Goal: Information Seeking & Learning: Check status

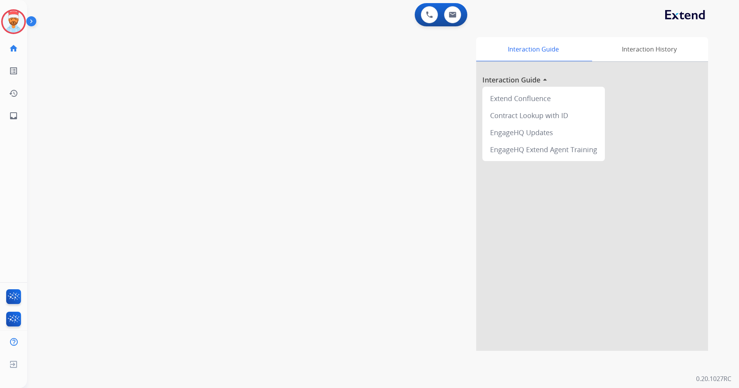
click at [29, 23] on img at bounding box center [32, 22] width 13 height 15
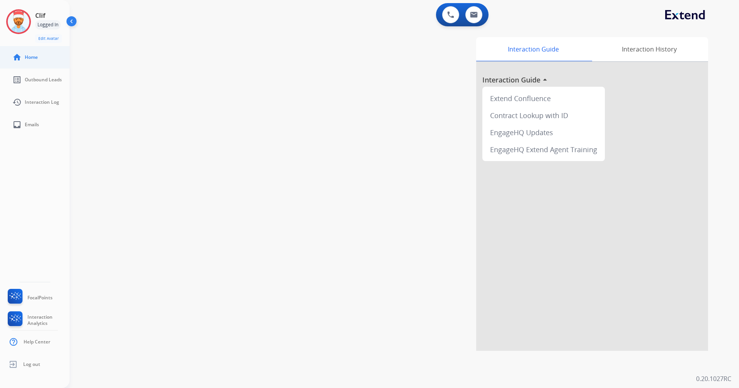
click at [37, 61] on link "home Home" at bounding box center [41, 57] width 70 height 22
click at [24, 24] on img at bounding box center [19, 22] width 22 height 22
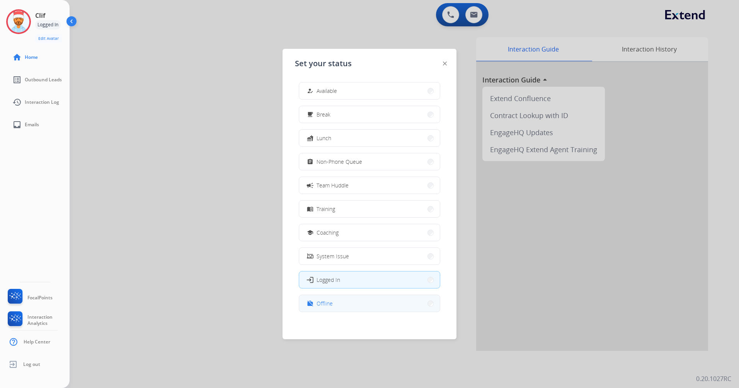
click at [365, 299] on button "work_off Offline" at bounding box center [369, 303] width 141 height 17
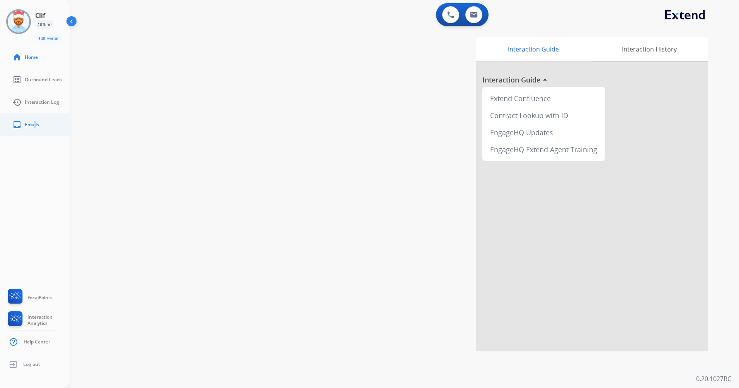
click at [33, 127] on span "Emails" at bounding box center [32, 124] width 14 height 6
select select "**********"
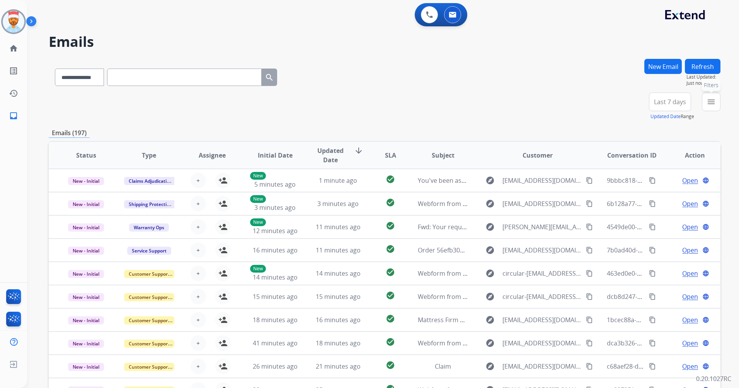
click at [708, 101] on mat-icon "menu" at bounding box center [711, 101] width 9 height 9
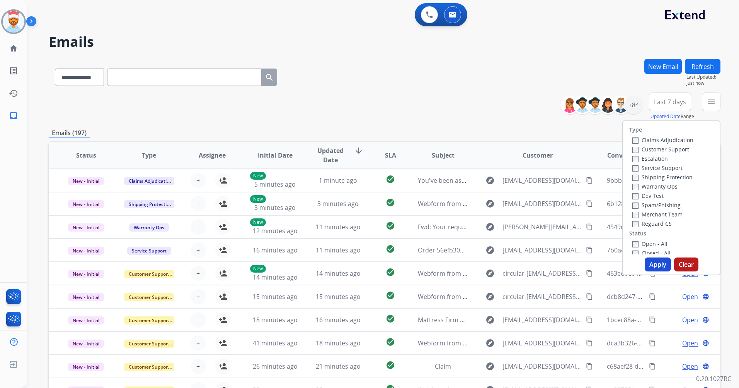
click at [633, 148] on label "Customer Support" at bounding box center [661, 148] width 57 height 7
click at [656, 263] on button "Apply" at bounding box center [658, 264] width 26 height 14
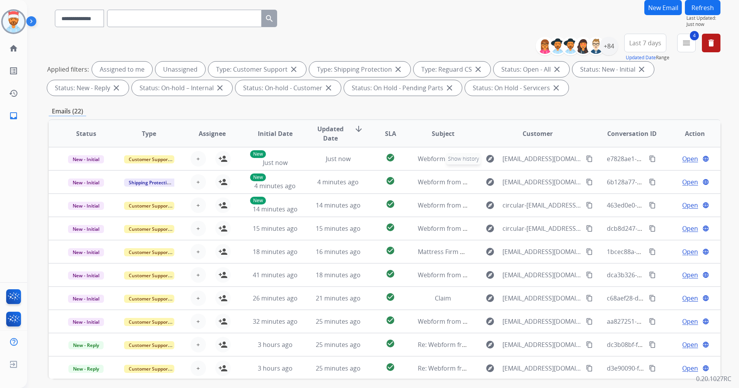
scroll to position [12, 0]
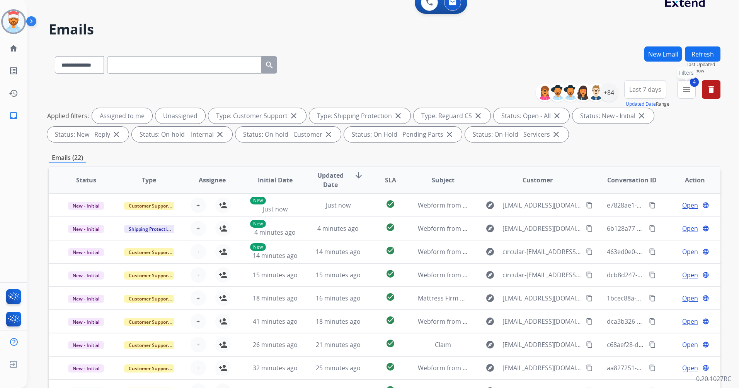
click at [687, 90] on mat-icon "menu" at bounding box center [686, 89] width 9 height 9
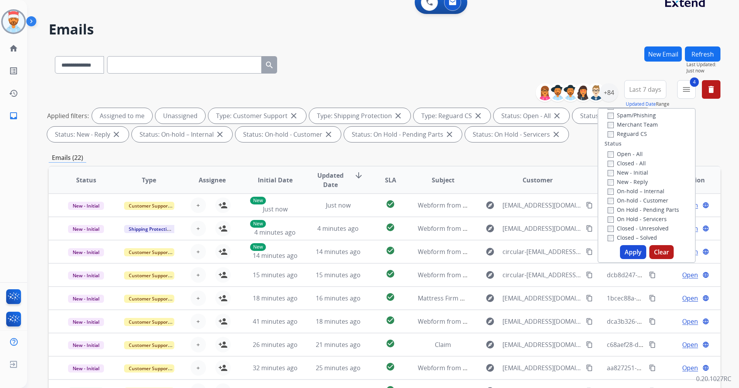
click at [636, 252] on button "Apply" at bounding box center [633, 252] width 26 height 14
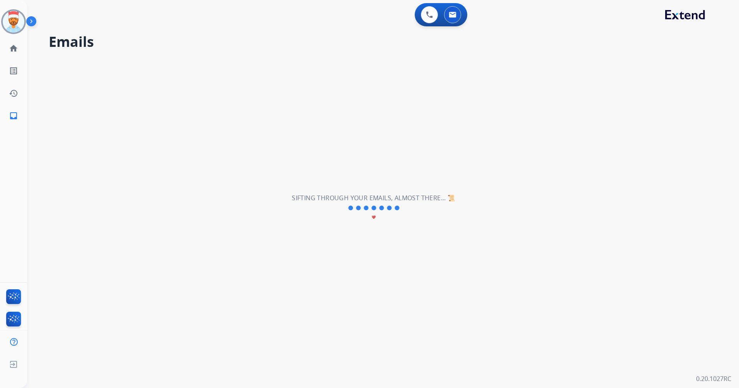
scroll to position [0, 0]
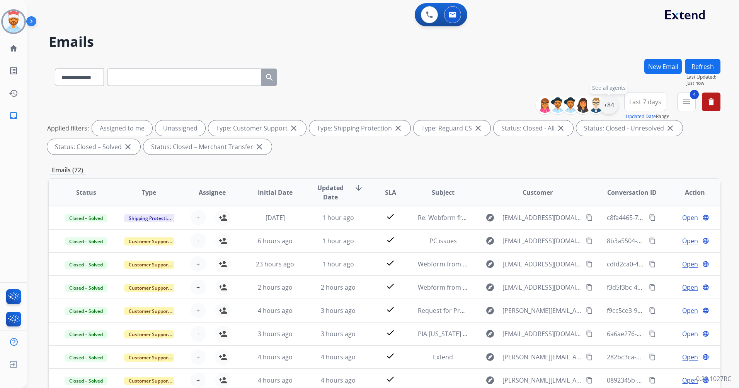
click at [611, 106] on div "+84" at bounding box center [609, 105] width 19 height 19
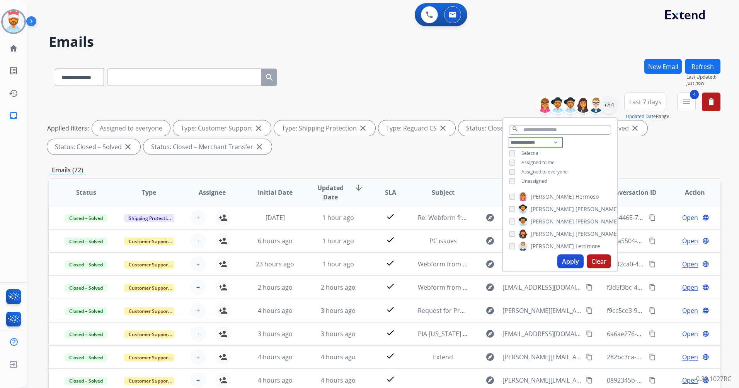
click at [543, 141] on select "**********" at bounding box center [535, 142] width 53 height 9
select select "**********"
click at [509, 138] on select "**********" at bounding box center [535, 142] width 53 height 9
click at [569, 260] on button "Apply" at bounding box center [571, 261] width 26 height 14
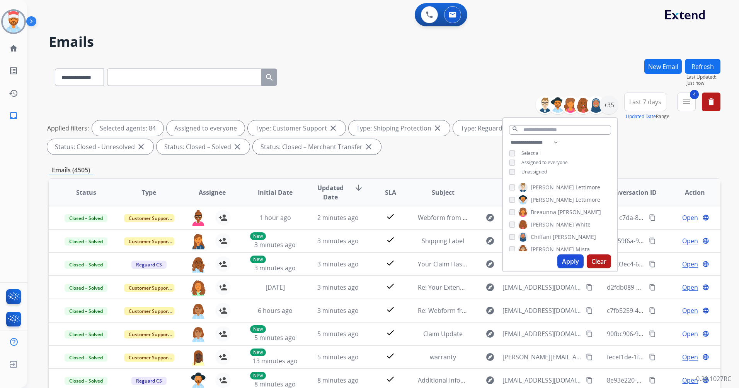
click at [570, 263] on button "Apply" at bounding box center [571, 261] width 26 height 14
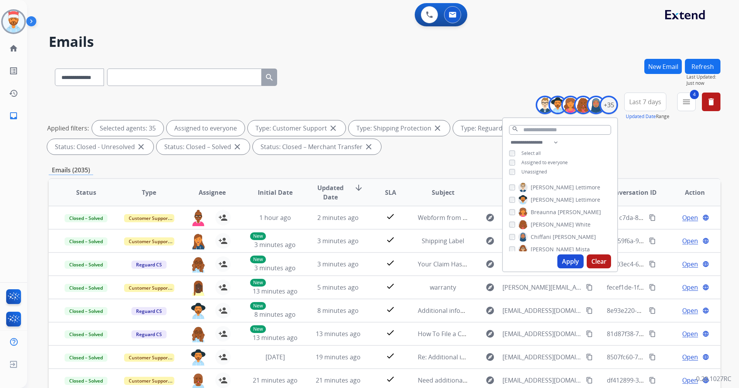
click at [567, 265] on button "Apply" at bounding box center [571, 261] width 26 height 14
click at [452, 172] on div "Emails (2035)" at bounding box center [385, 170] width 672 height 10
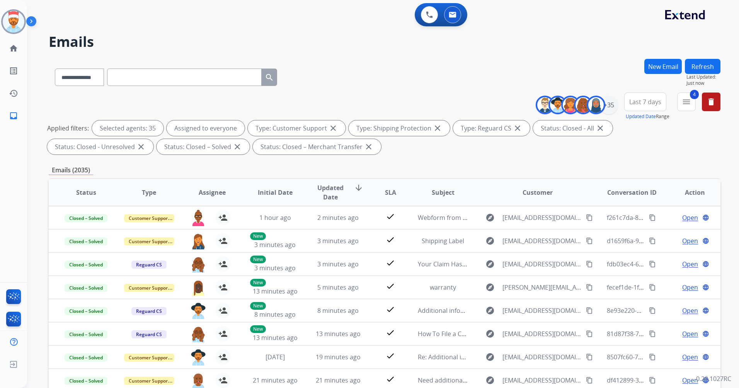
click at [640, 102] on span "Last 7 days" at bounding box center [646, 101] width 32 height 3
click at [638, 194] on div "Last 90 days" at bounding box center [643, 196] width 43 height 12
click at [567, 174] on div "Emails (18451)" at bounding box center [385, 170] width 672 height 10
click at [714, 103] on mat-icon "delete" at bounding box center [711, 101] width 9 height 9
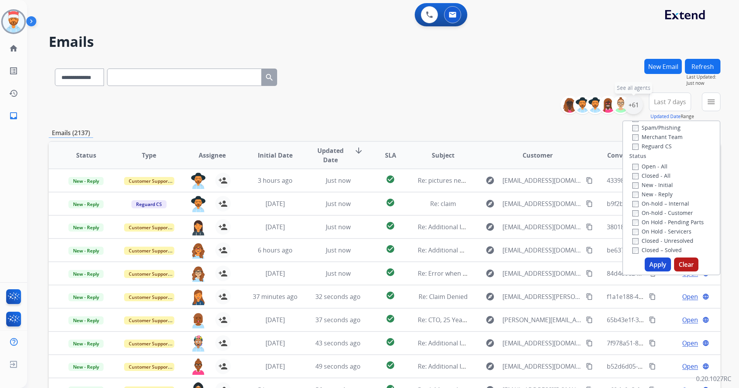
click at [628, 104] on div "+61" at bounding box center [634, 105] width 19 height 19
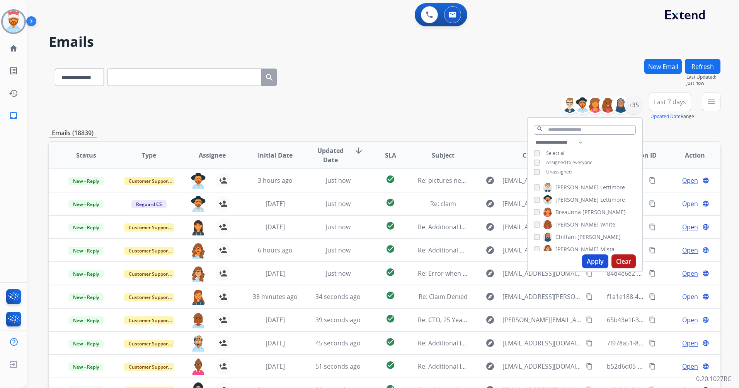
click at [586, 259] on button "Apply" at bounding box center [595, 261] width 26 height 14
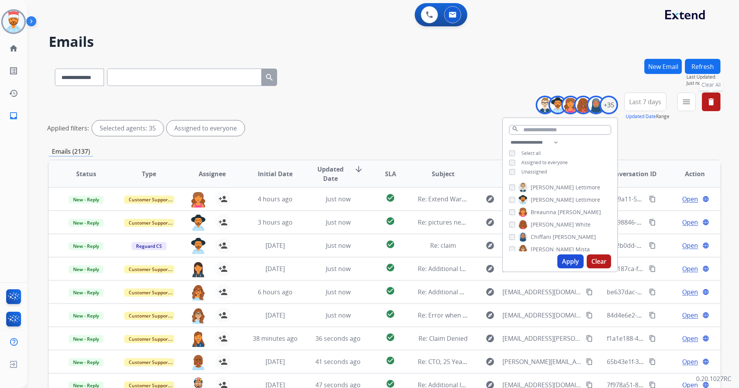
drag, startPoint x: 571, startPoint y: 260, endPoint x: 577, endPoint y: 258, distance: 5.6
click at [571, 259] on button "Apply" at bounding box center [571, 261] width 26 height 14
click at [654, 103] on span "Last 7 days" at bounding box center [646, 101] width 32 height 3
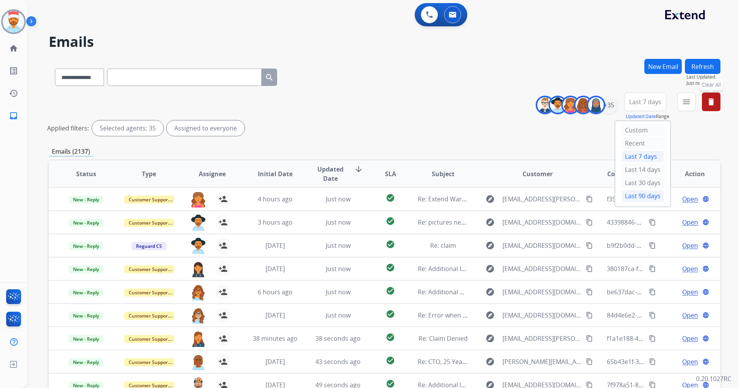
drag, startPoint x: 642, startPoint y: 198, endPoint x: 644, endPoint y: 194, distance: 4.0
click at [642, 197] on div "Last 90 days" at bounding box center [643, 196] width 43 height 12
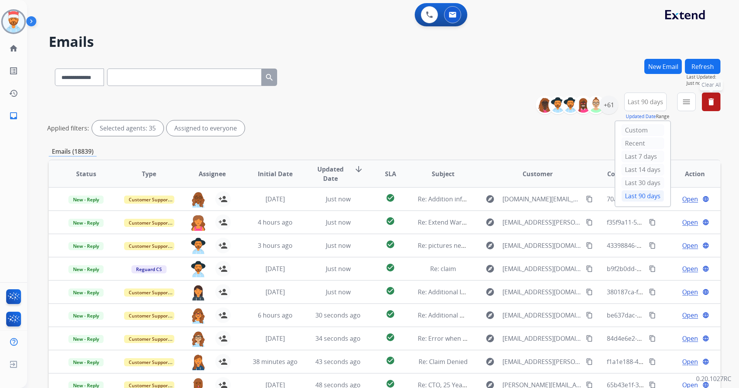
click at [680, 102] on button "menu" at bounding box center [687, 101] width 19 height 19
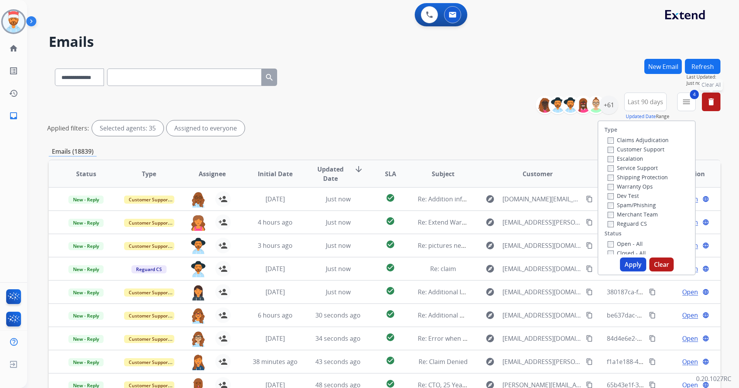
click at [631, 261] on button "Apply" at bounding box center [633, 264] width 26 height 14
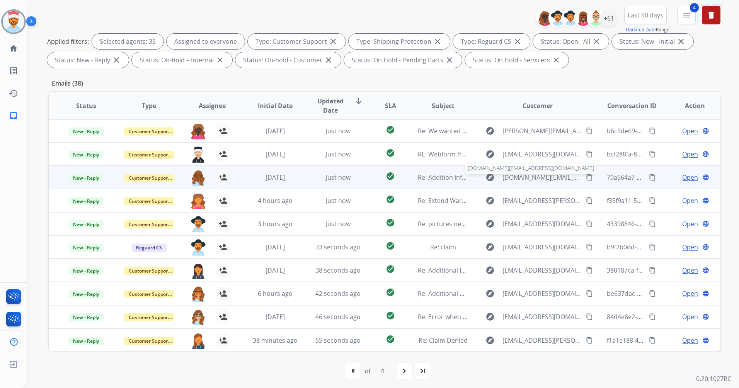
scroll to position [90, 0]
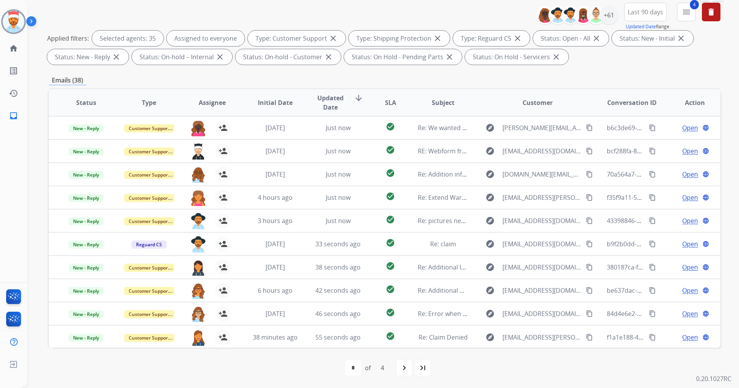
click at [328, 99] on span "Updated Date" at bounding box center [330, 102] width 35 height 19
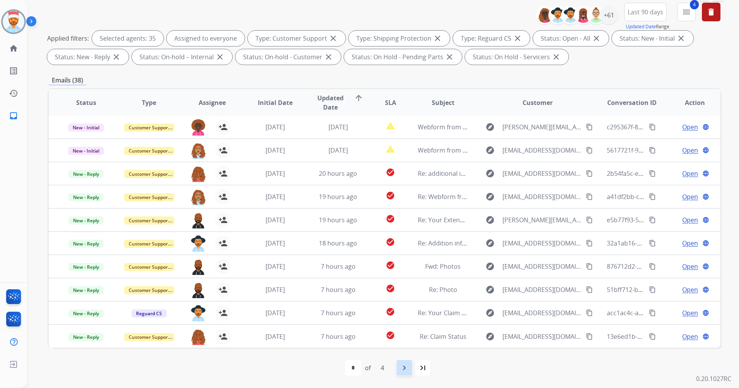
click at [406, 372] on mat-icon "navigate_next" at bounding box center [404, 367] width 9 height 9
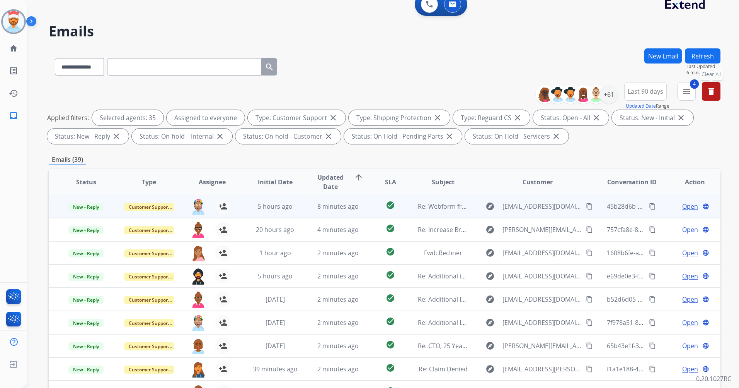
scroll to position [39, 0]
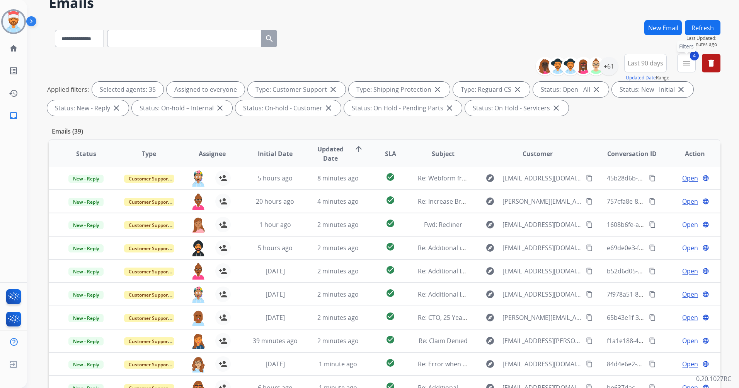
click at [687, 63] on mat-icon "menu" at bounding box center [686, 62] width 9 height 9
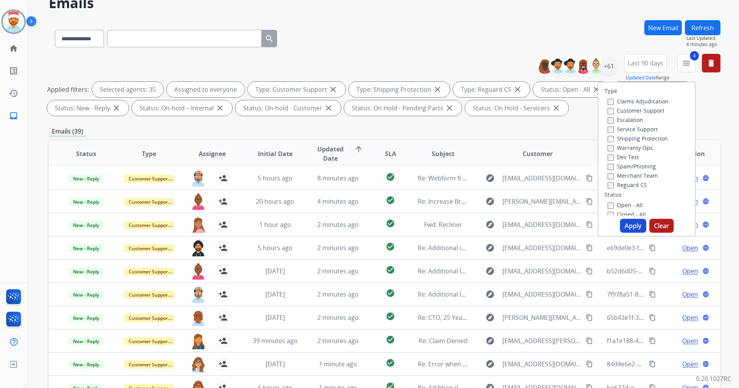
click at [570, 116] on div "**********" at bounding box center [385, 86] width 672 height 65
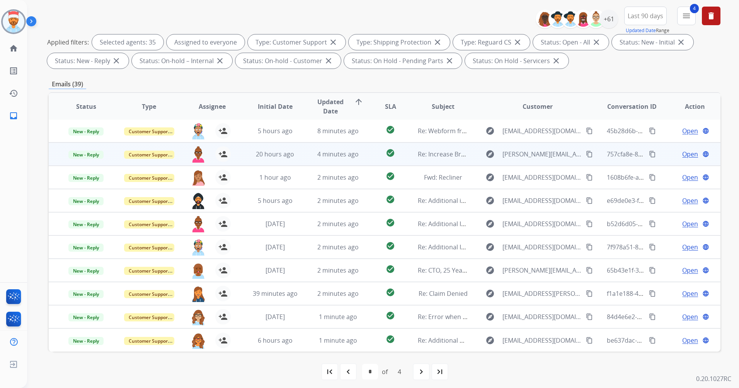
scroll to position [90, 0]
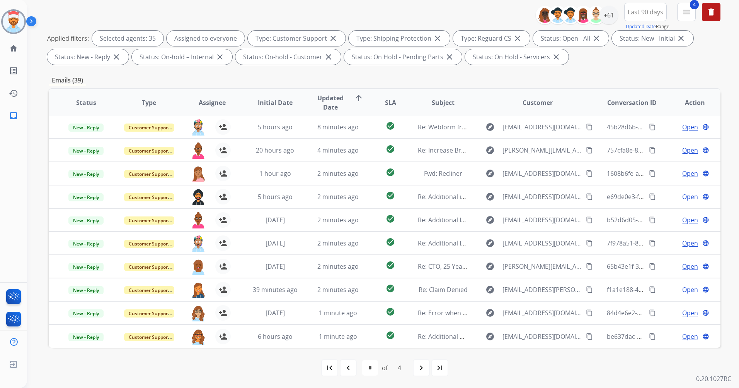
click at [436, 376] on div "first_page navigate_before * * * * of 4 navigate_next last_page" at bounding box center [385, 367] width 672 height 40
click at [439, 362] on div "last_page" at bounding box center [440, 367] width 17 height 17
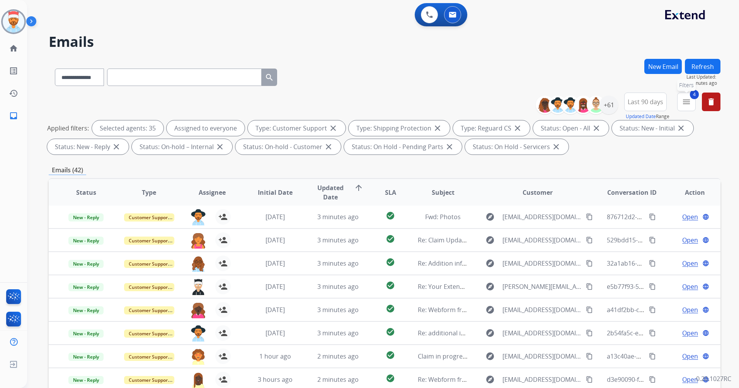
click at [690, 99] on mat-icon "menu" at bounding box center [686, 101] width 9 height 9
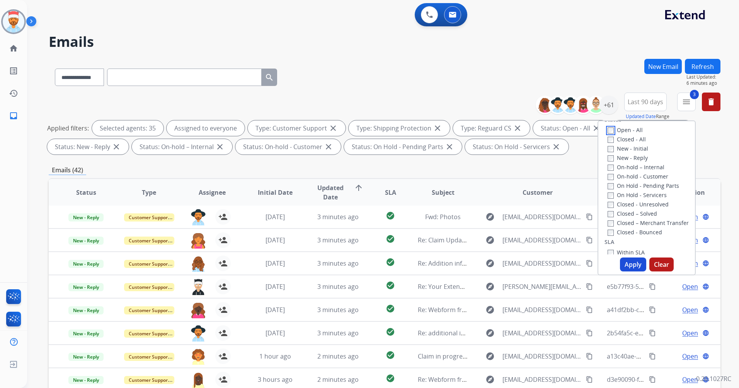
scroll to position [116, 0]
click at [626, 265] on button "Apply" at bounding box center [633, 264] width 26 height 14
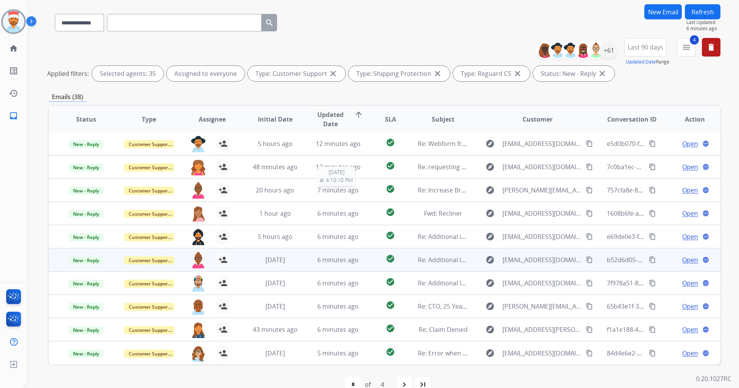
scroll to position [71, 0]
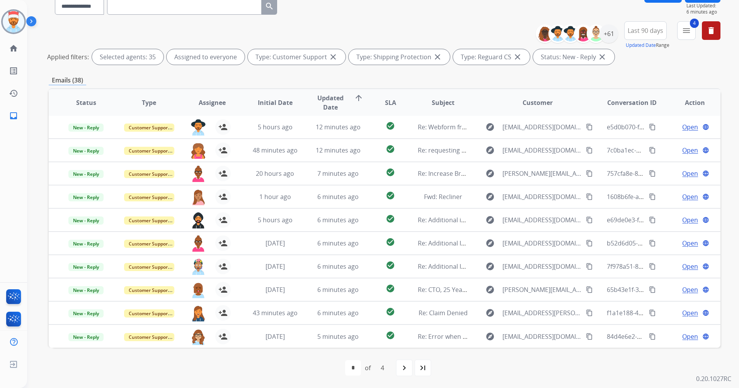
click at [428, 372] on div "last_page" at bounding box center [423, 367] width 17 height 17
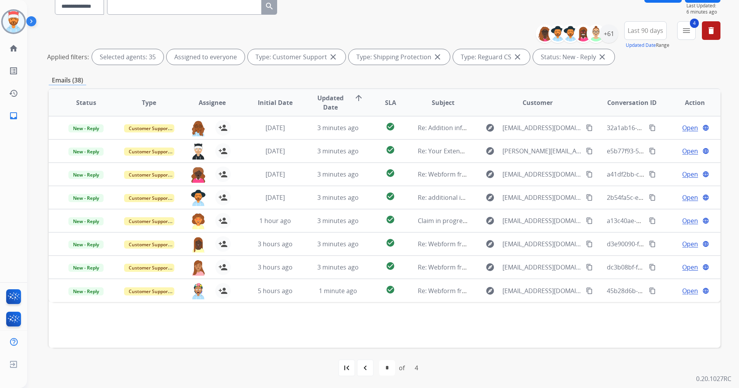
click at [344, 375] on div "first_page" at bounding box center [346, 367] width 17 height 17
select select "*"
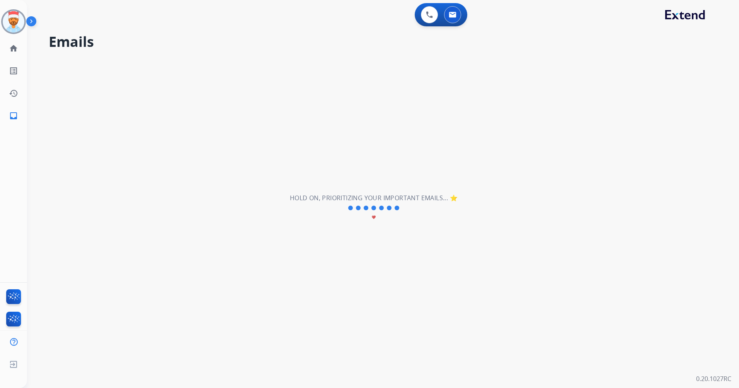
scroll to position [0, 0]
